Goal: Find specific page/section: Find specific page/section

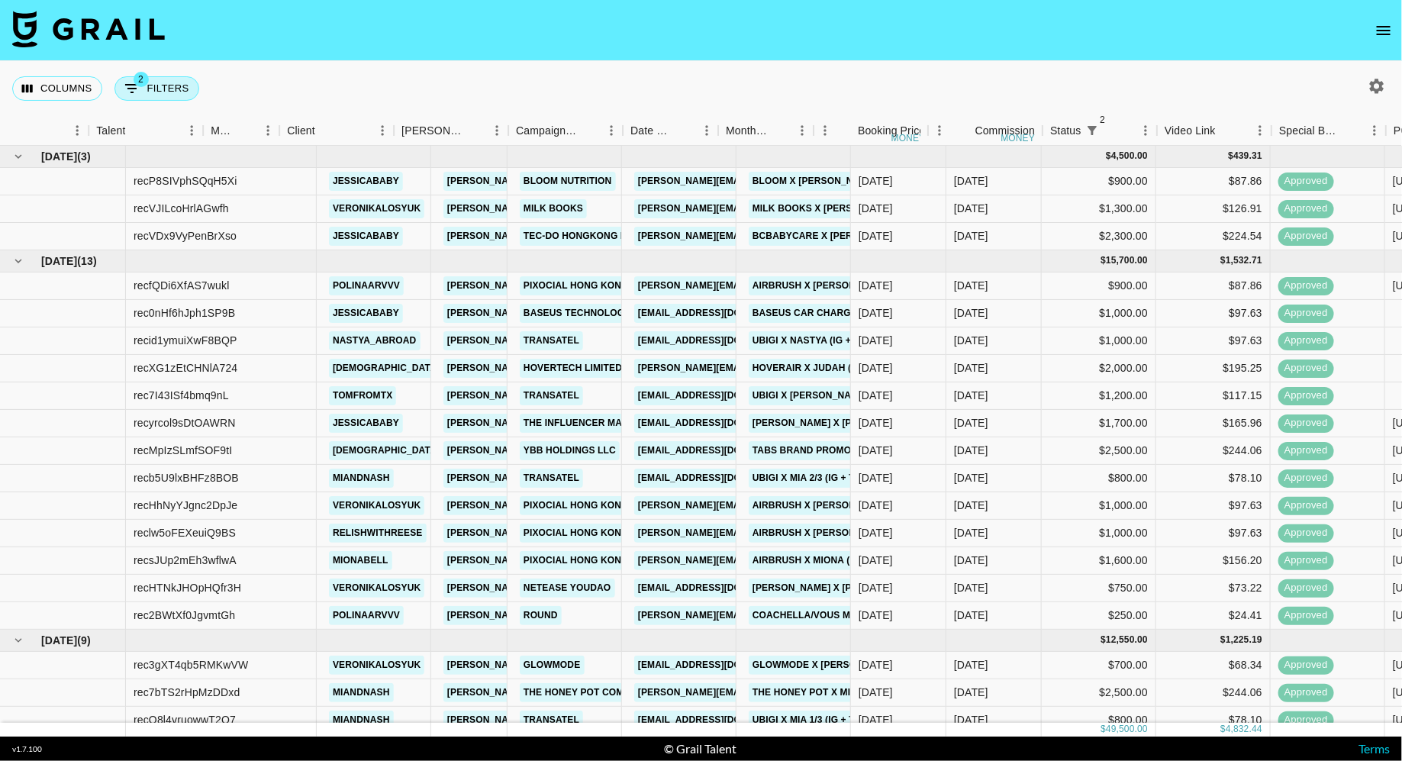
scroll to position [0, 227]
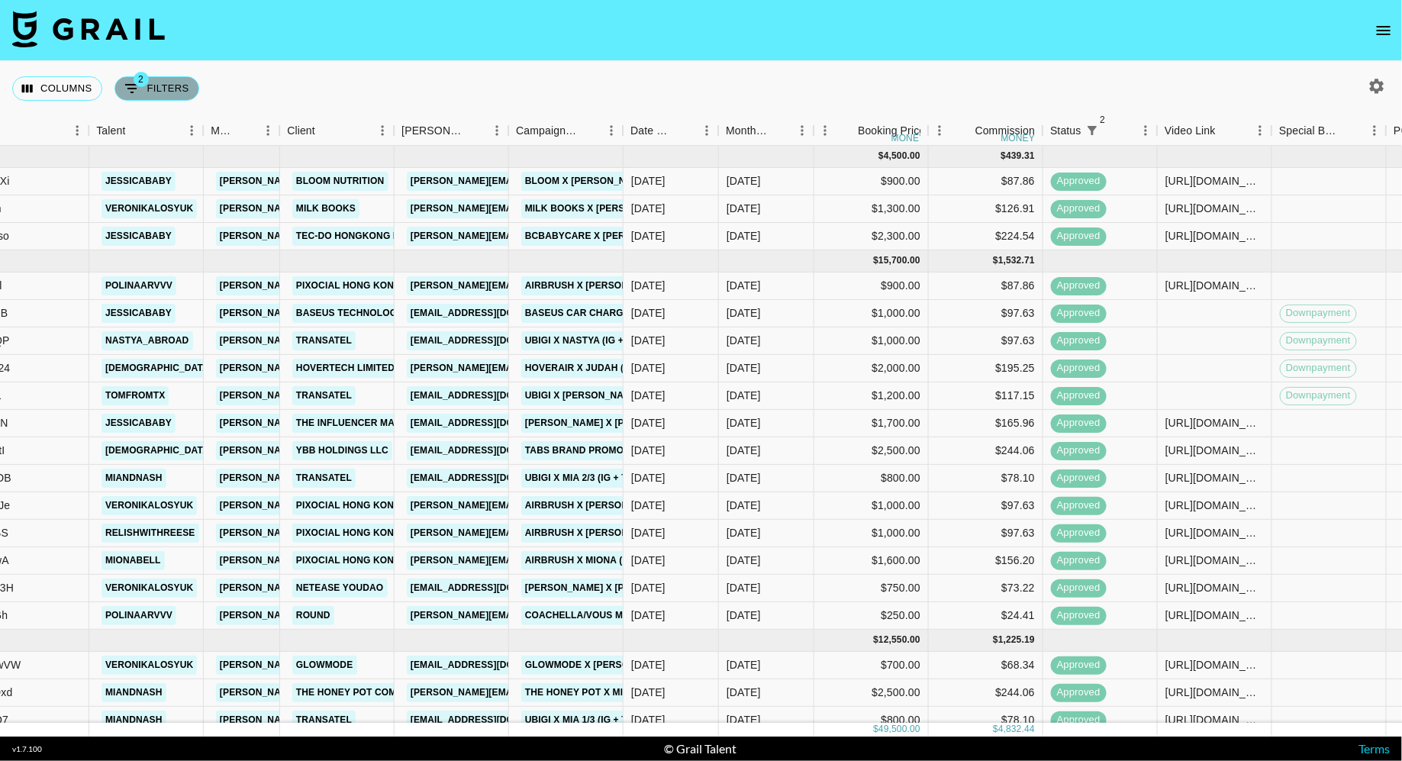
click at [173, 93] on button "2 Filters" at bounding box center [156, 88] width 85 height 24
select select "status"
select select "isNotAnyOf"
select select "status"
select select "approved"
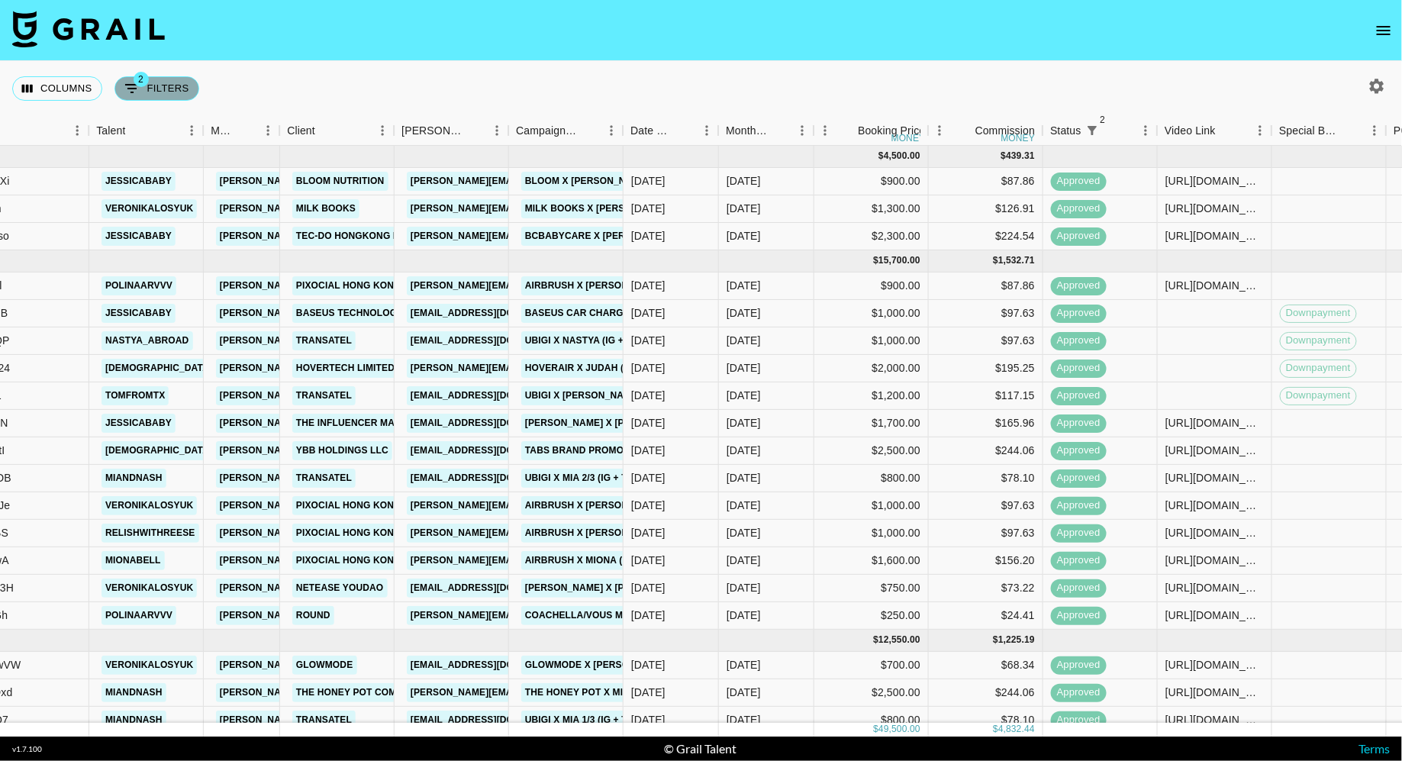
select select "talentName"
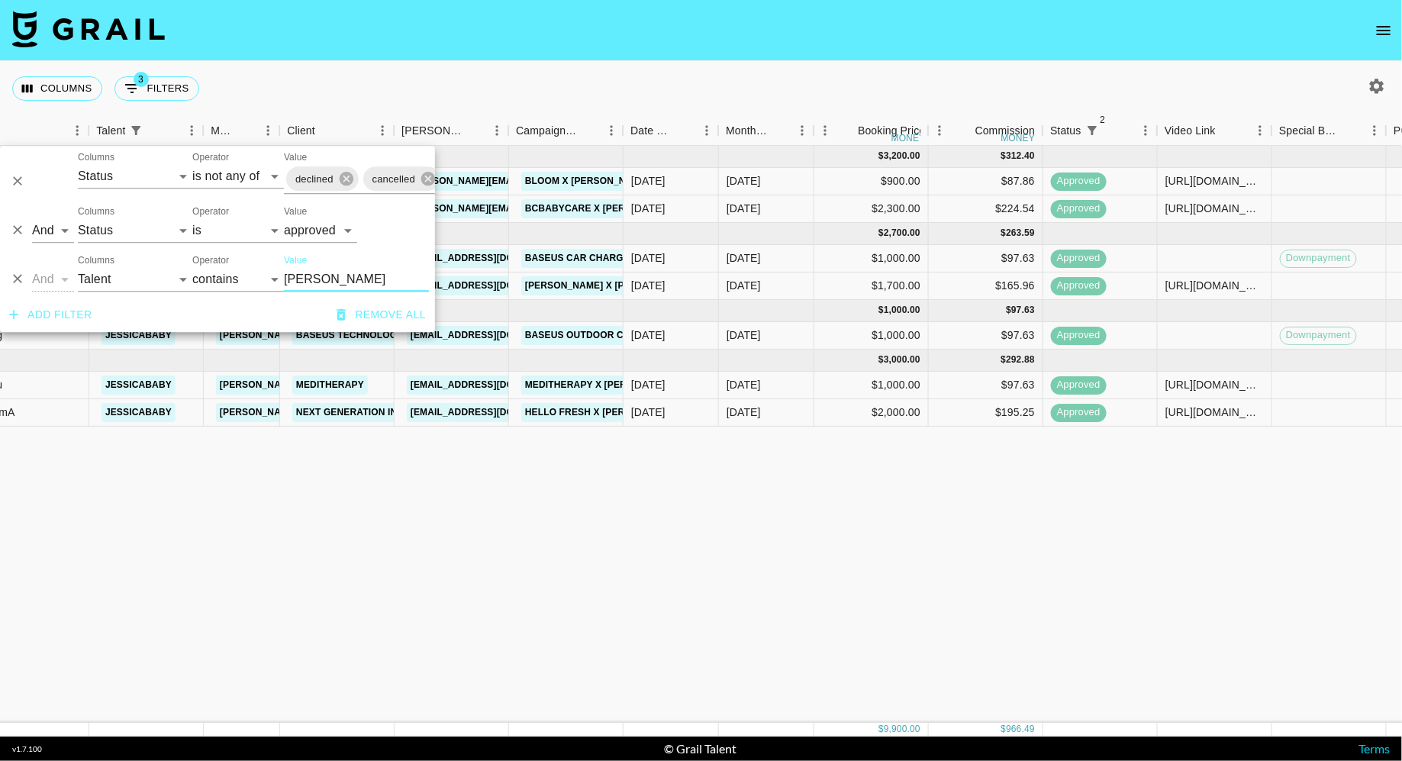
type input "[PERSON_NAME]"
click at [572, 78] on div "Columns 3 Filters + Booking" at bounding box center [701, 88] width 1402 height 55
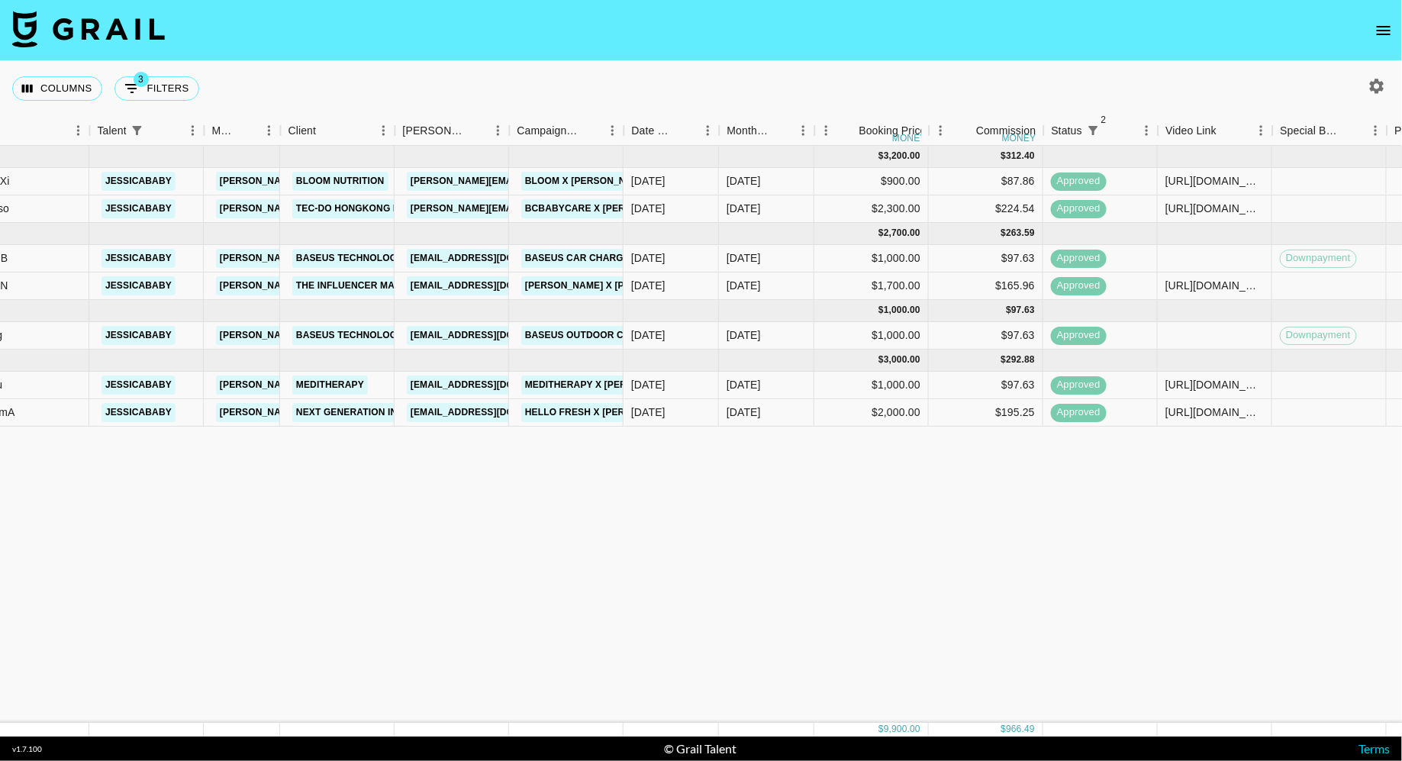
scroll to position [0, 0]
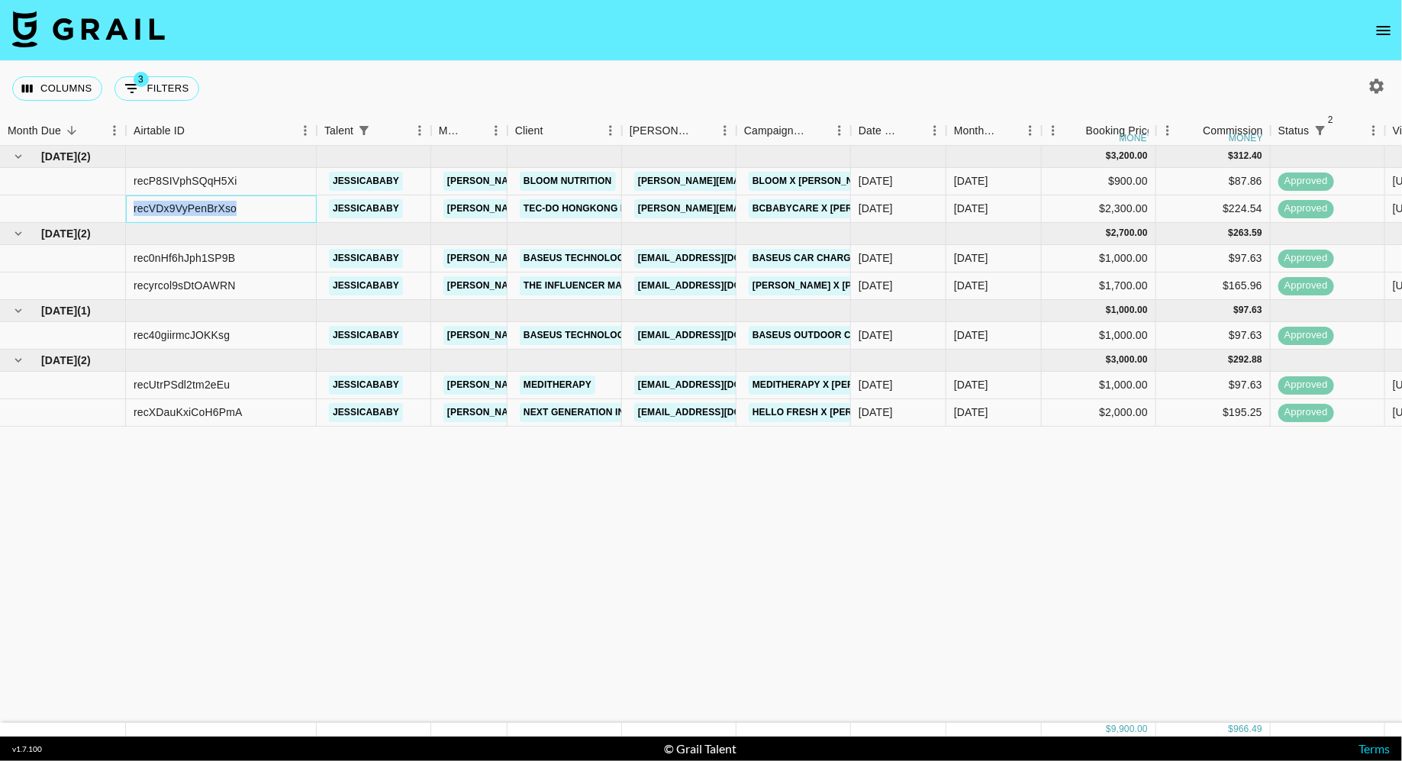
drag, startPoint x: 251, startPoint y: 211, endPoint x: 125, endPoint y: 211, distance: 125.9
click at [125, 211] on div "recVDx9VyPenBrXso jessicababy [PERSON_NAME][EMAIL_ADDRESS][DOMAIN_NAME] Tec-Do …" at bounding box center [1181, 208] width 2362 height 27
copy div "recVDx9VyPenBrXso"
